Goal: Task Accomplishment & Management: Use online tool/utility

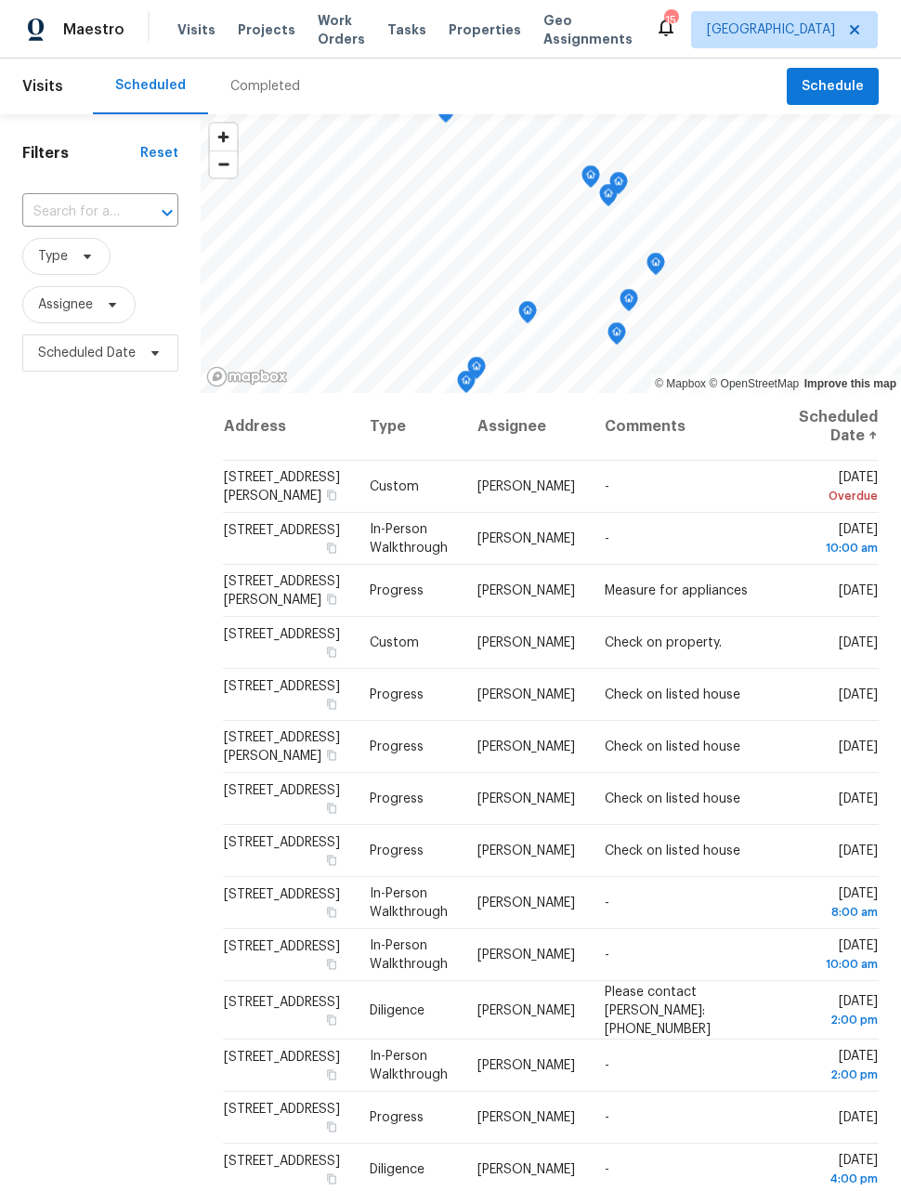
click at [335, 28] on span "Work Orders" at bounding box center [341, 29] width 47 height 37
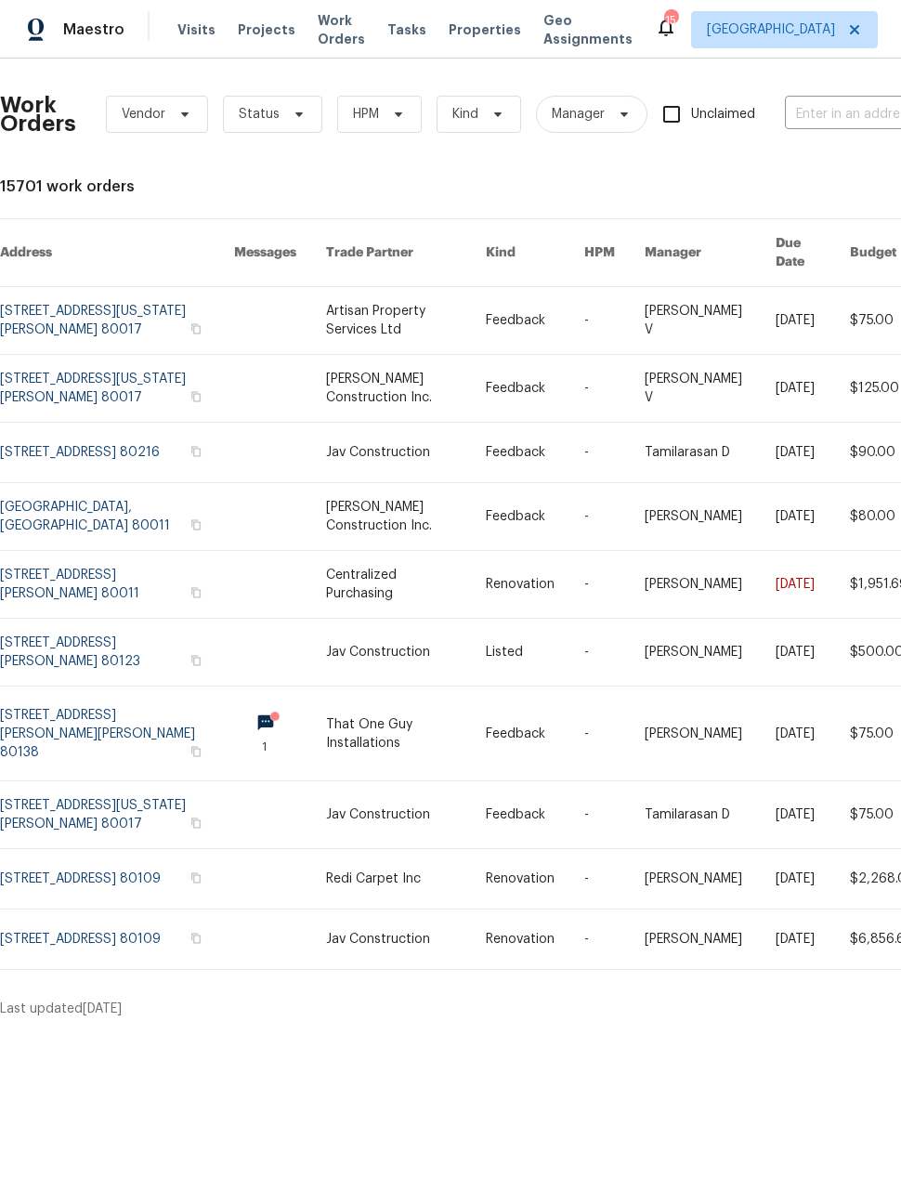
click at [273, 299] on link at bounding box center [280, 320] width 92 height 67
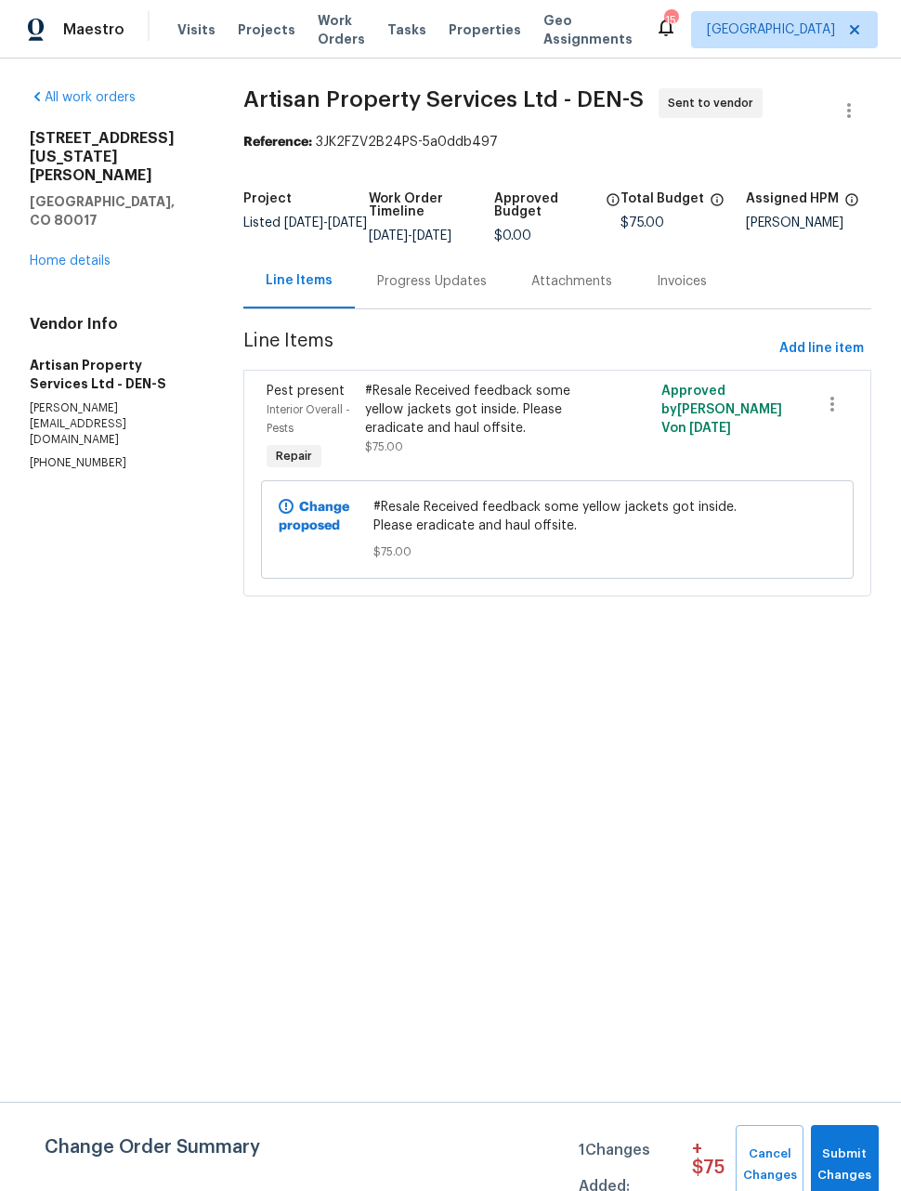
click at [81, 39] on div "Maestro" at bounding box center [62, 29] width 125 height 37
